Goal: Communication & Community: Answer question/provide support

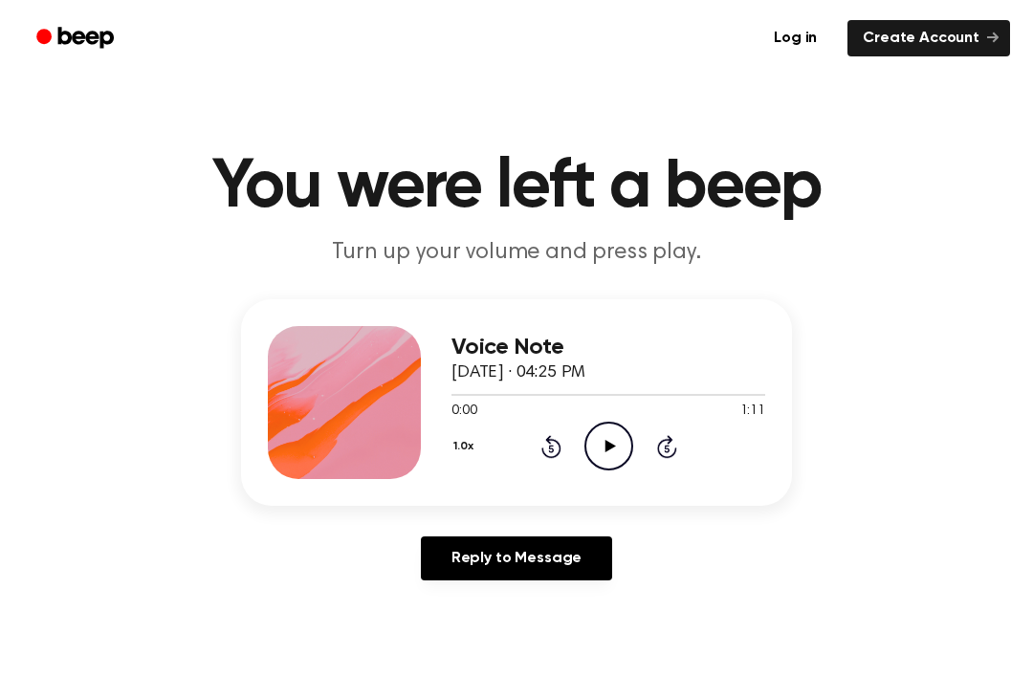
click at [610, 453] on icon "Play Audio" at bounding box center [608, 446] width 49 height 49
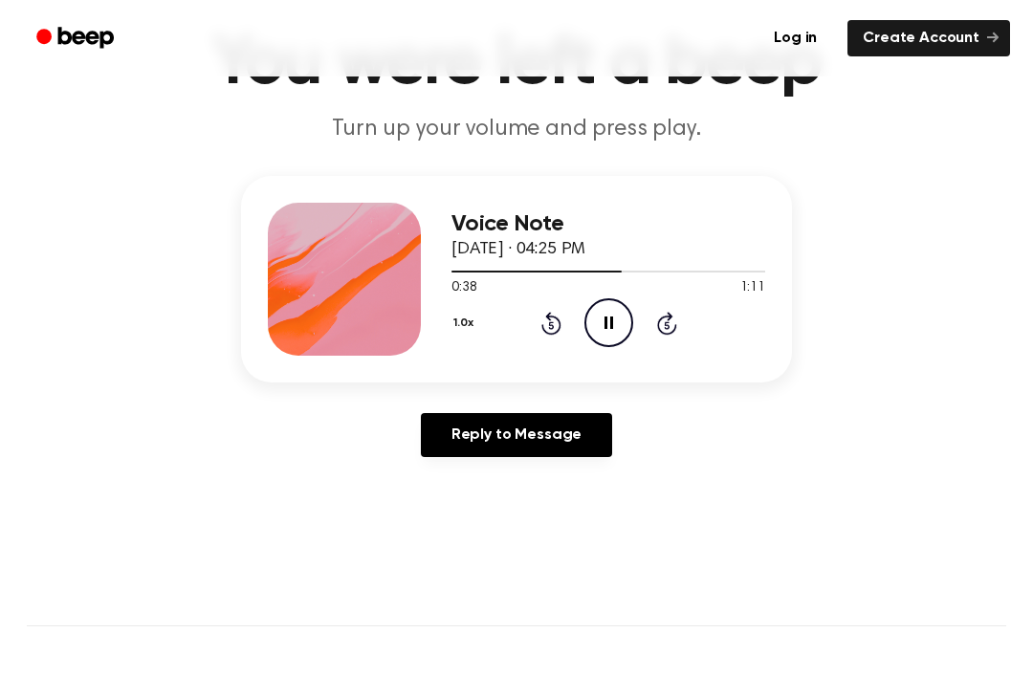
scroll to position [139, 0]
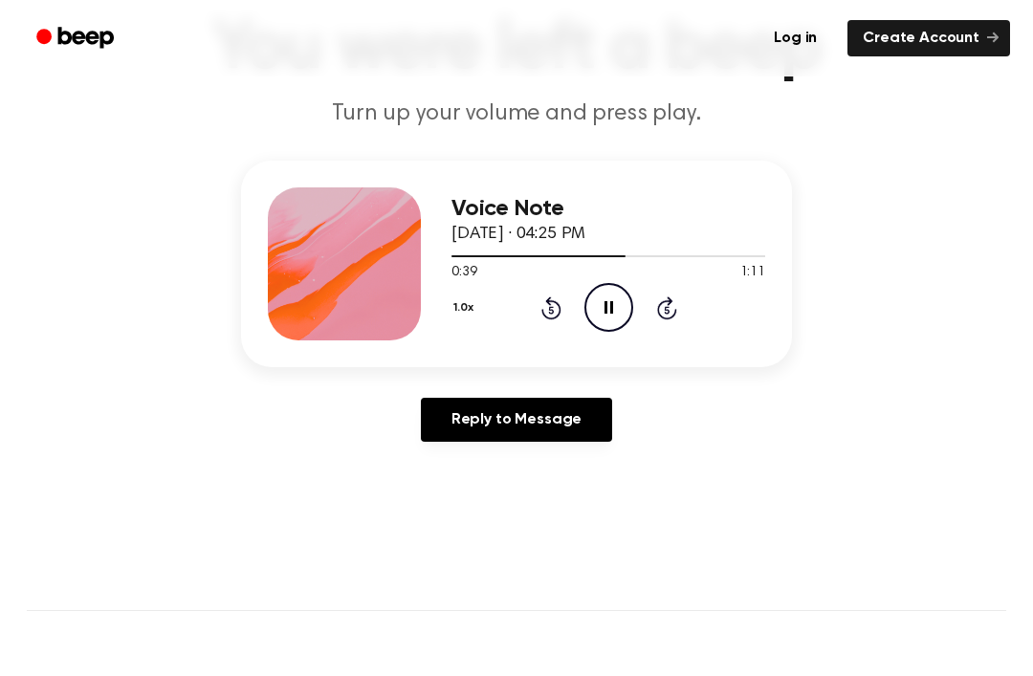
click at [559, 309] on icon at bounding box center [551, 307] width 20 height 23
click at [559, 308] on icon at bounding box center [551, 307] width 20 height 23
click at [559, 291] on div "1.0x Rewind 5 seconds Pause Audio Skip 5 seconds" at bounding box center [608, 307] width 314 height 49
click at [557, 297] on icon "Rewind 5 seconds" at bounding box center [550, 308] width 21 height 25
click at [557, 296] on icon "Rewind 5 seconds" at bounding box center [550, 308] width 21 height 25
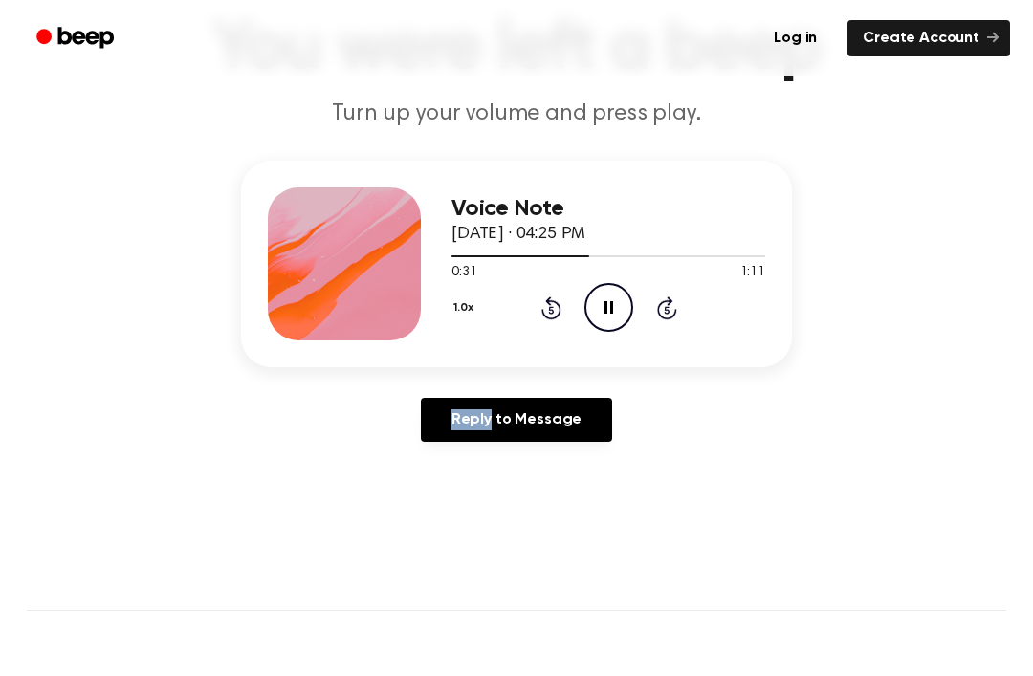
click at [559, 298] on icon "Rewind 5 seconds" at bounding box center [550, 308] width 21 height 25
click at [544, 406] on link "Reply to Message" at bounding box center [516, 420] width 191 height 44
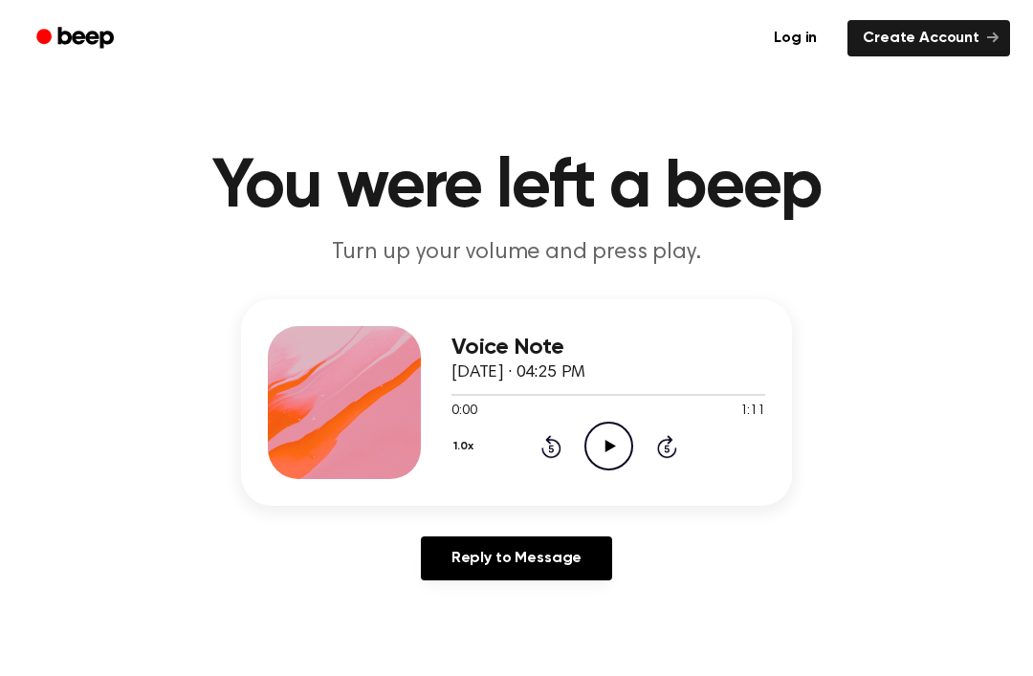
click at [611, 472] on div "Voice Note [DATE] · 04:25 PM 0:00 1:11 Your browser does not support the [objec…" at bounding box center [608, 402] width 314 height 153
click at [610, 456] on icon "Play Audio" at bounding box center [608, 446] width 49 height 49
click at [541, 455] on icon "Rewind 5 seconds" at bounding box center [550, 446] width 21 height 25
click at [538, 451] on div "1.0x Rewind 5 seconds Pause Audio Skip 5 seconds" at bounding box center [608, 446] width 314 height 49
click at [538, 433] on div "1.0x Rewind 5 seconds Pause Audio Skip 5 seconds" at bounding box center [608, 446] width 314 height 49
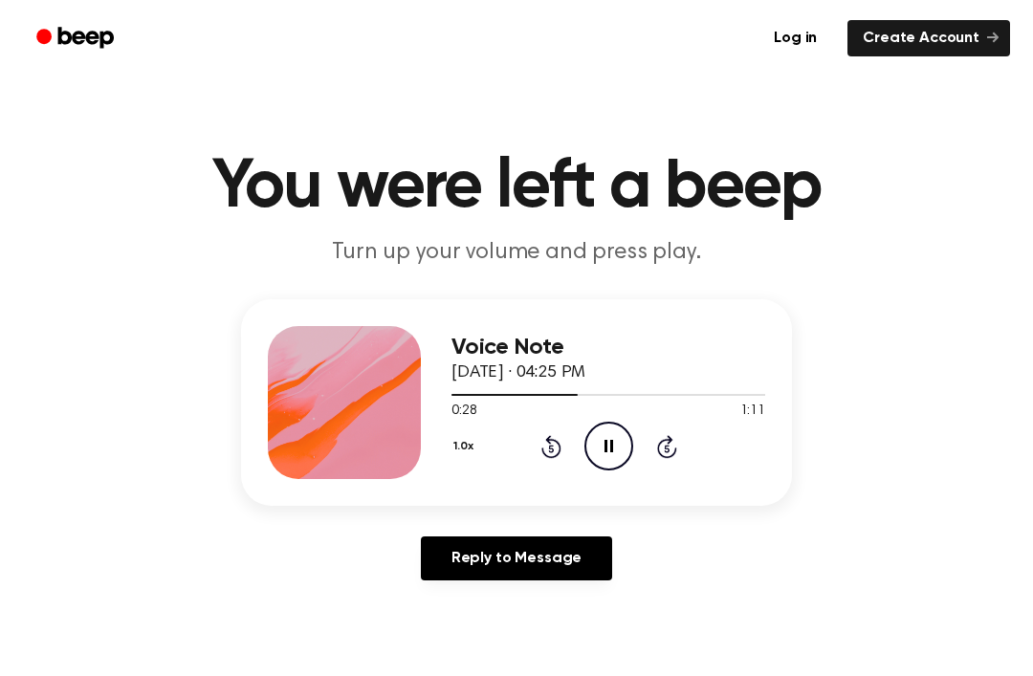
click at [549, 447] on icon "Rewind 5 seconds" at bounding box center [550, 446] width 21 height 25
click at [550, 436] on icon at bounding box center [551, 446] width 20 height 23
